Goal: Transaction & Acquisition: Purchase product/service

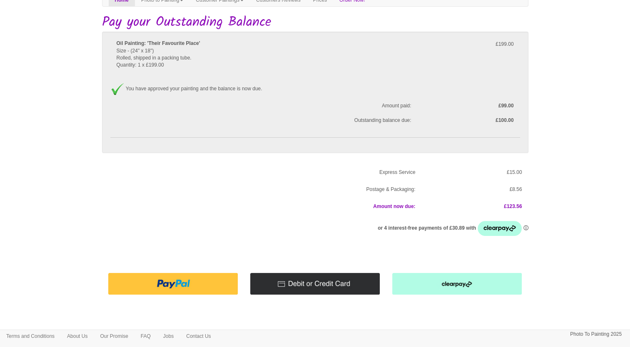
scroll to position [58, 0]
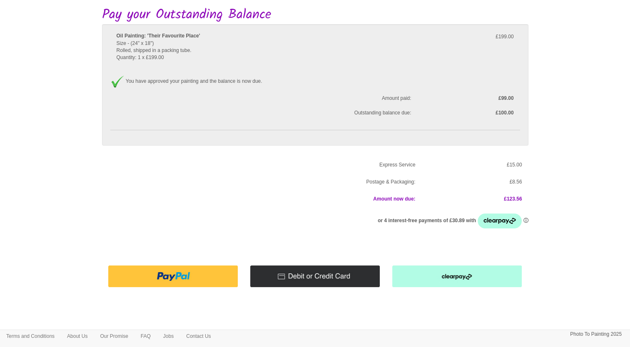
click at [282, 272] on img at bounding box center [315, 276] width 130 height 21
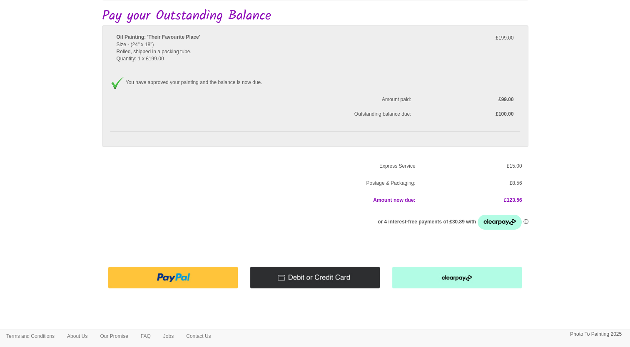
scroll to position [58, 0]
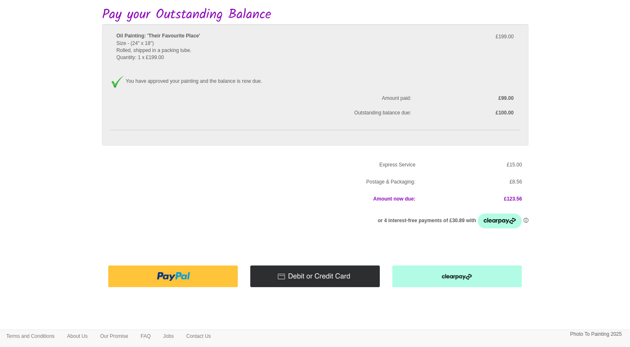
click at [311, 276] on img at bounding box center [315, 276] width 130 height 21
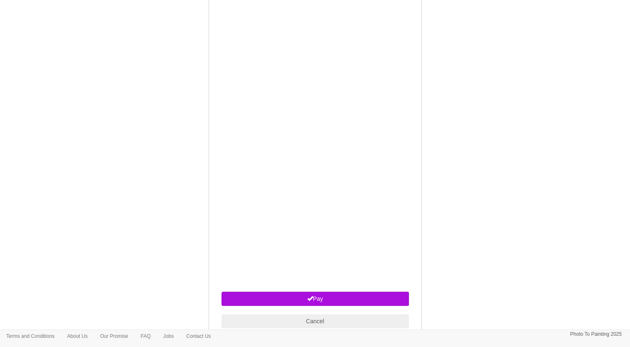
scroll to position [349, 0]
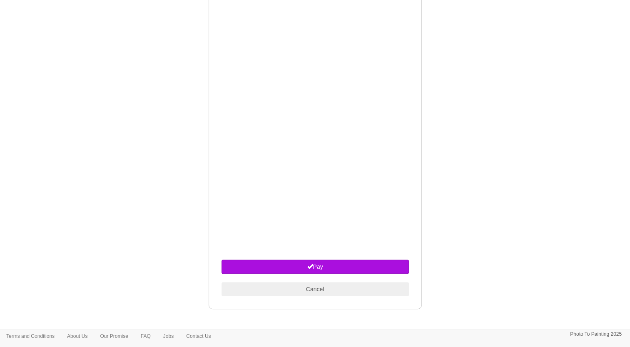
click at [166, 219] on html "Your painting - risk free Toggle navigation Menu Home Photo to Painting Photo t…" at bounding box center [315, 1] width 630 height 701
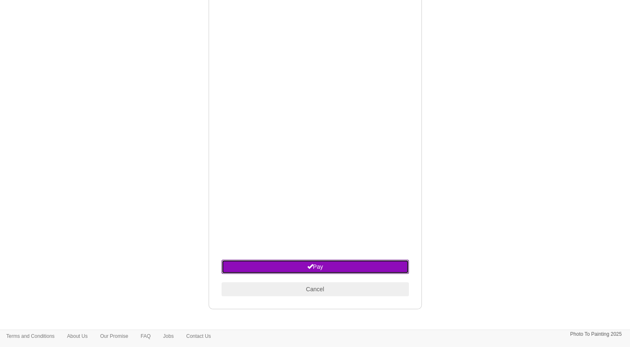
click at [263, 262] on button "Pay" at bounding box center [315, 267] width 187 height 14
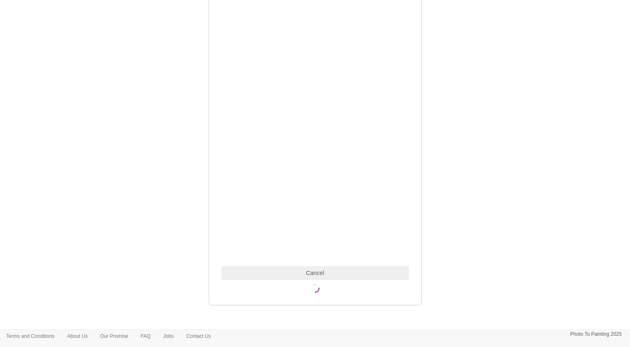
scroll to position [342, 0]
